Goal: Task Accomplishment & Management: Use online tool/utility

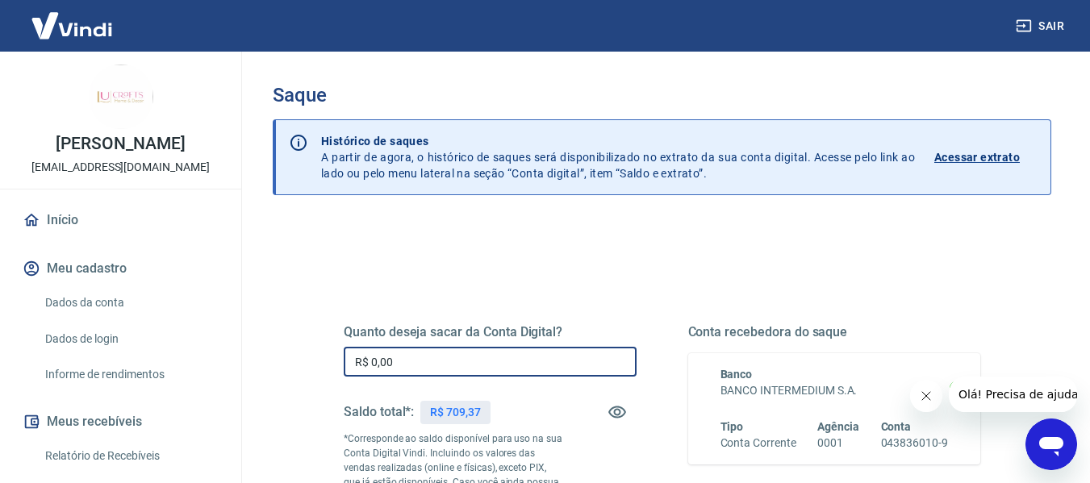
click at [445, 357] on input "R$ 0,00" at bounding box center [490, 362] width 293 height 30
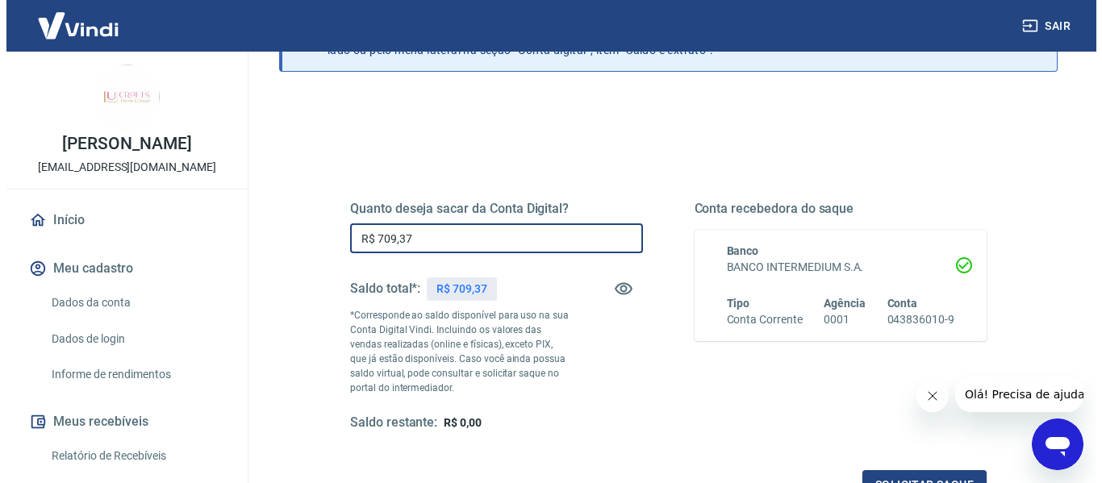
scroll to position [161, 0]
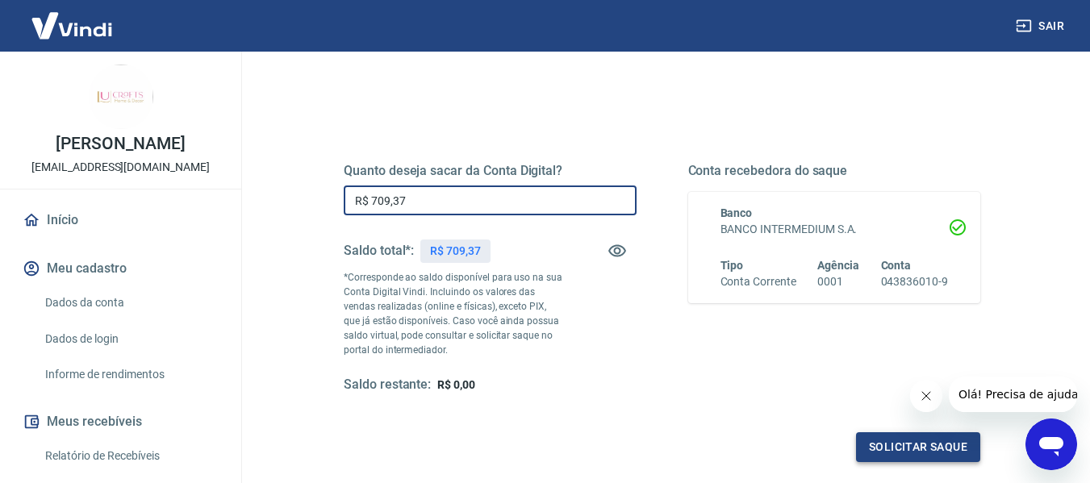
type input "R$ 709,37"
click at [964, 451] on button "Solicitar saque" at bounding box center [918, 447] width 124 height 30
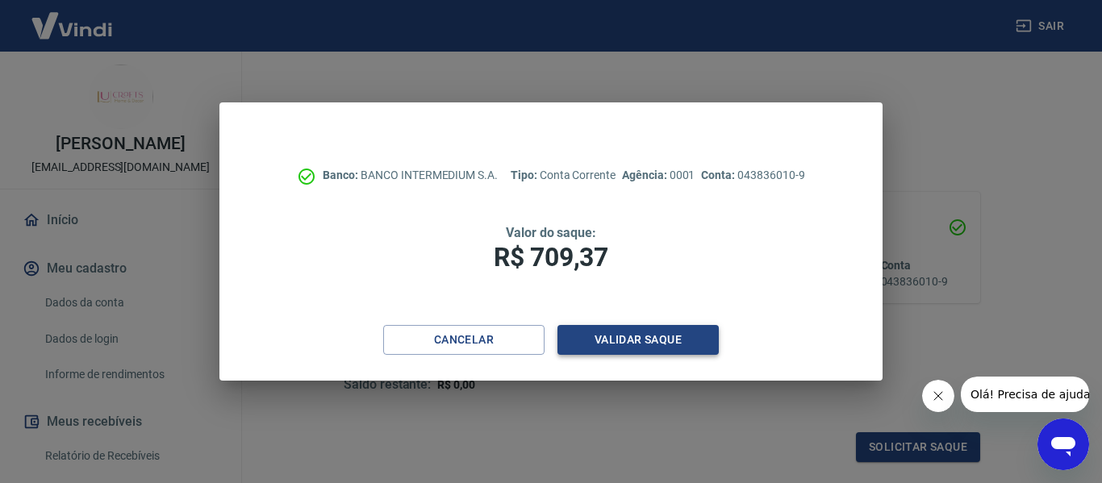
click at [645, 339] on button "Validar saque" at bounding box center [637, 340] width 161 height 30
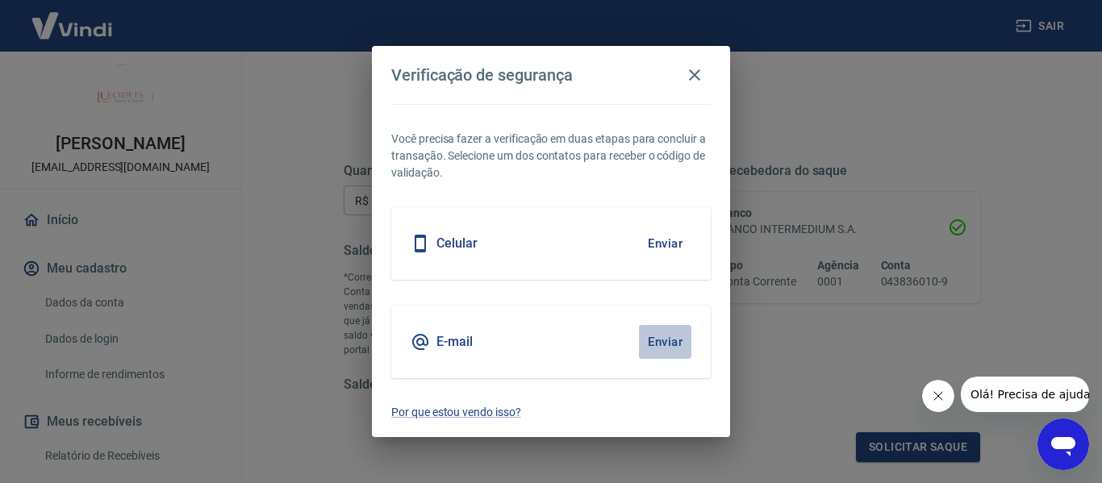
click at [664, 343] on button "Enviar" at bounding box center [665, 342] width 52 height 34
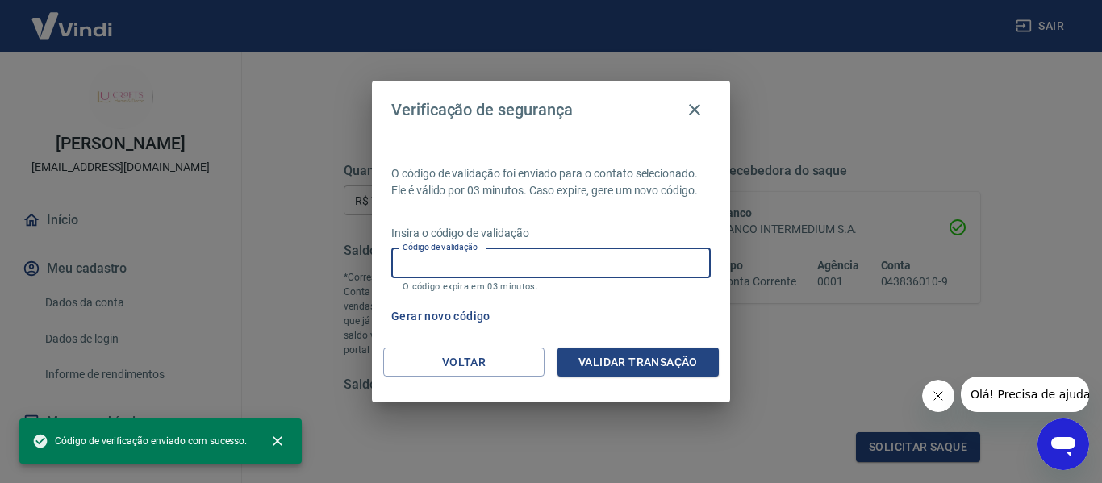
click at [512, 255] on input "Código de validação" at bounding box center [550, 263] width 319 height 30
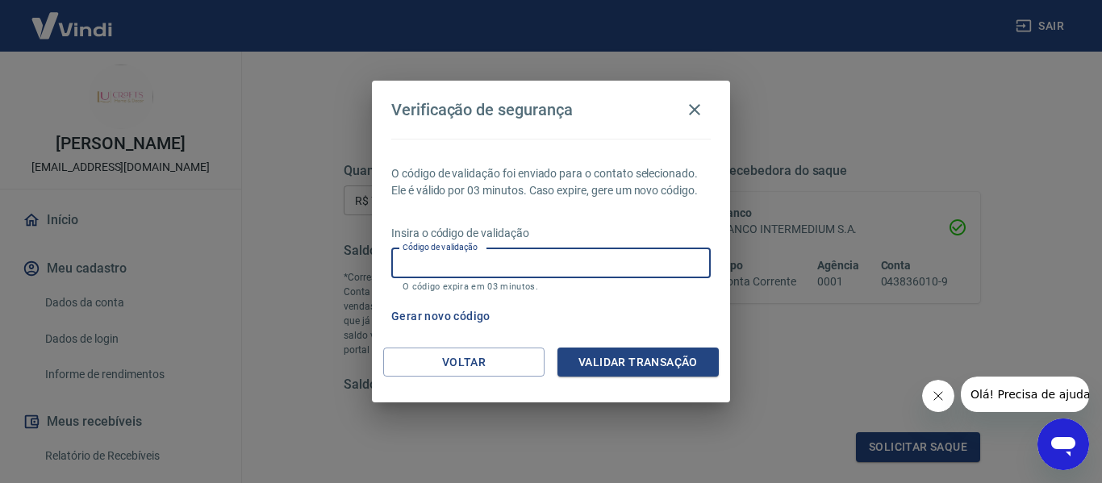
paste input "787013"
type input "787013"
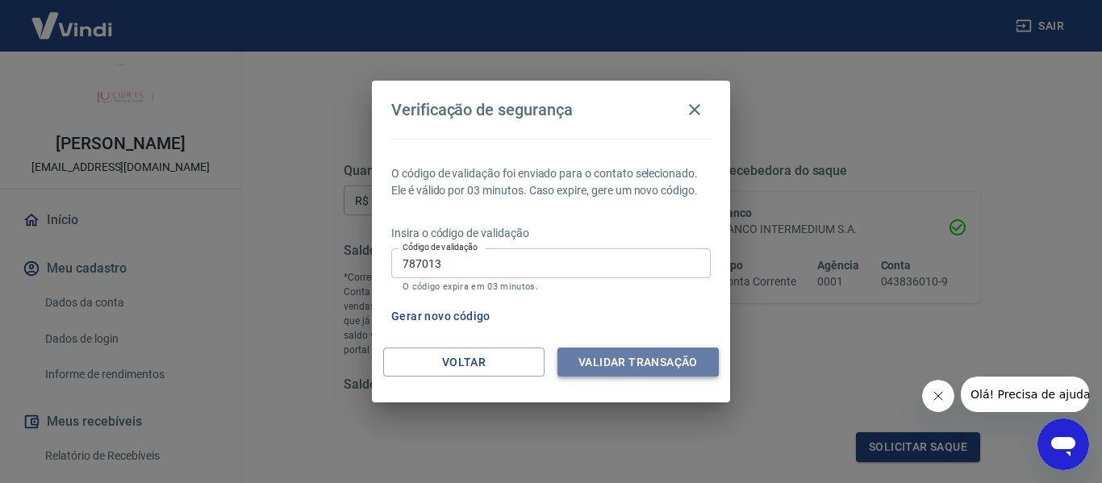
click at [614, 363] on button "Validar transação" at bounding box center [637, 363] width 161 height 30
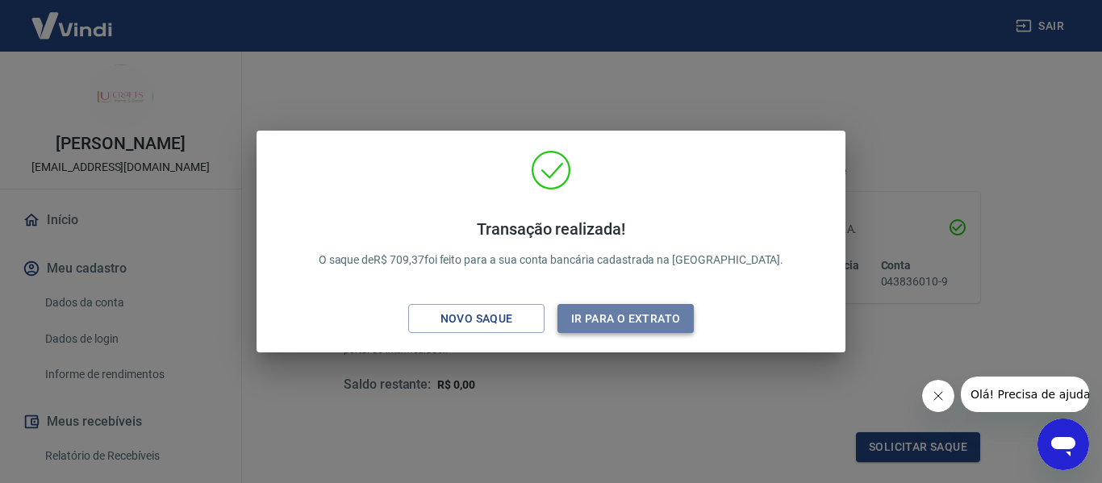
click at [633, 311] on button "Ir para o extrato" at bounding box center [625, 319] width 136 height 30
